Goal: Information Seeking & Learning: Learn about a topic

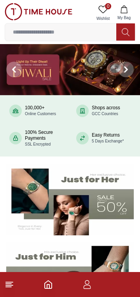
click at [5, 285] on icon at bounding box center [9, 283] width 9 height 9
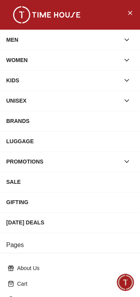
click at [125, 60] on icon "button" at bounding box center [127, 60] width 8 height 8
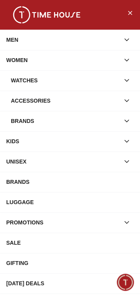
click at [21, 83] on div "Watches" at bounding box center [65, 80] width 109 height 14
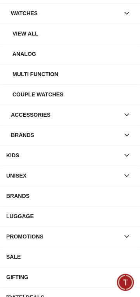
scroll to position [68, 0]
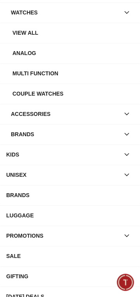
click at [20, 193] on div "BRANDS" at bounding box center [70, 195] width 128 height 14
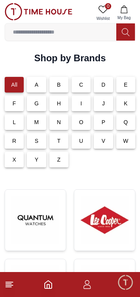
click at [82, 83] on p "C" at bounding box center [81, 85] width 4 height 8
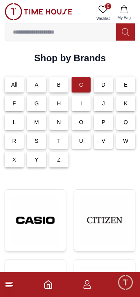
click at [39, 217] on img at bounding box center [35, 220] width 48 height 49
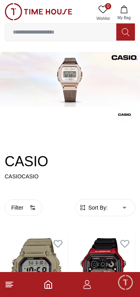
click at [32, 205] on icon "button" at bounding box center [33, 207] width 6 height 6
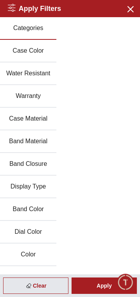
click at [131, 9] on icon "button" at bounding box center [130, 8] width 5 height 5
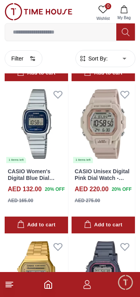
scroll to position [2424, 0]
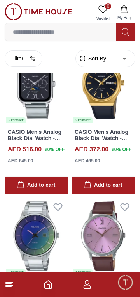
scroll to position [5987, 0]
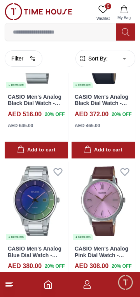
scroll to position [6016, 0]
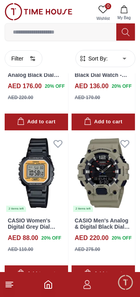
scroll to position [9050, 0]
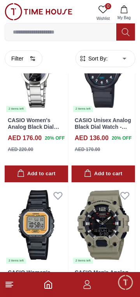
scroll to position [9051, 0]
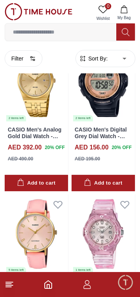
scroll to position [12070, 0]
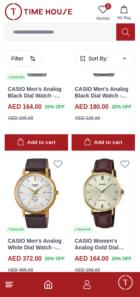
scroll to position [13599, 0]
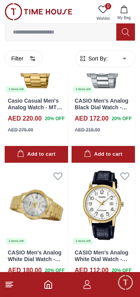
scroll to position [16612, 0]
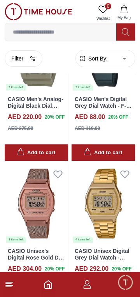
scroll to position [18135, 0]
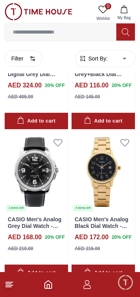
scroll to position [19668, 0]
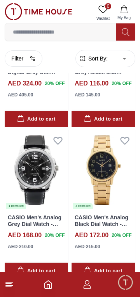
scroll to position [19670, 0]
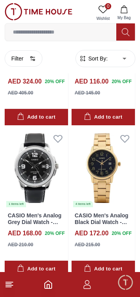
scroll to position [16625, 0]
